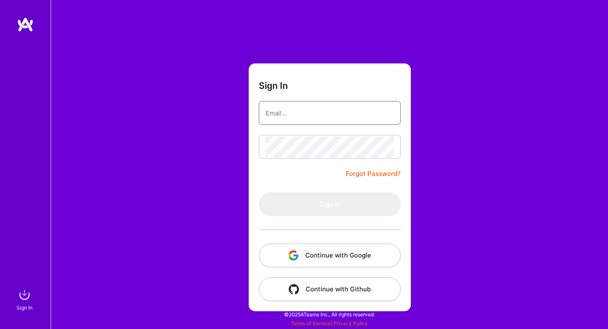
click at [292, 120] on input "email" at bounding box center [330, 113] width 128 height 22
type input "anuonifade@gmail.com"
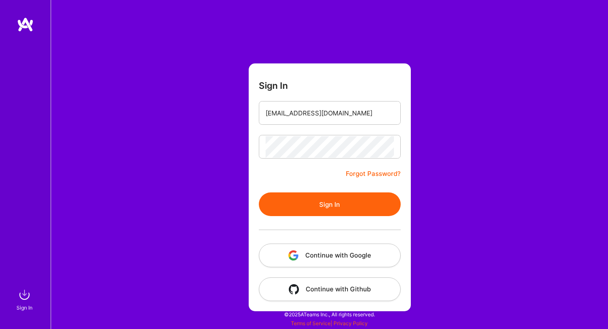
click at [336, 212] on button "Sign In" at bounding box center [330, 204] width 142 height 24
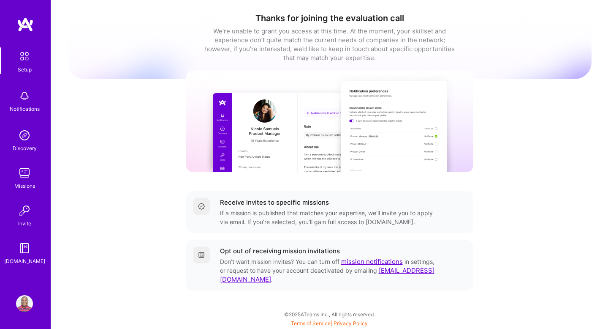
click at [21, 51] on img at bounding box center [25, 56] width 18 height 18
click at [25, 20] on img at bounding box center [25, 24] width 17 height 15
